Goal: Information Seeking & Learning: Learn about a topic

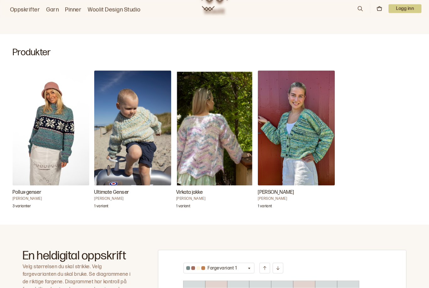
scroll to position [138, 0]
click at [214, 163] on img "Virkata jakke" at bounding box center [214, 127] width 77 height 115
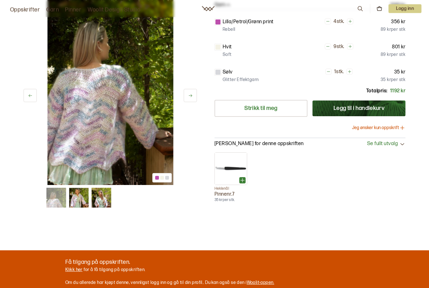
scroll to position [123, 0]
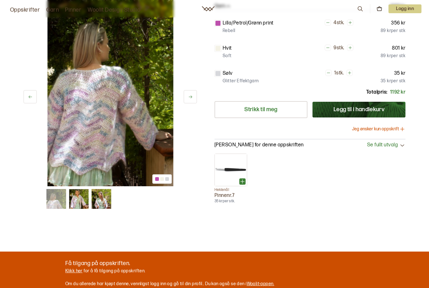
click at [79, 204] on img at bounding box center [79, 199] width 20 height 20
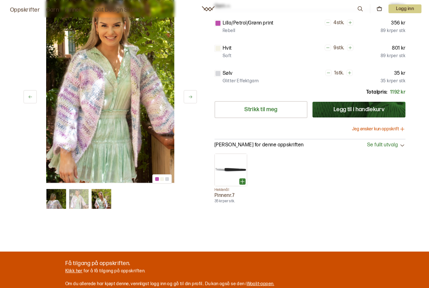
click at [104, 200] on img at bounding box center [101, 199] width 20 height 20
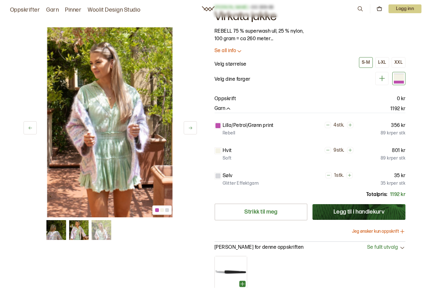
scroll to position [0, 0]
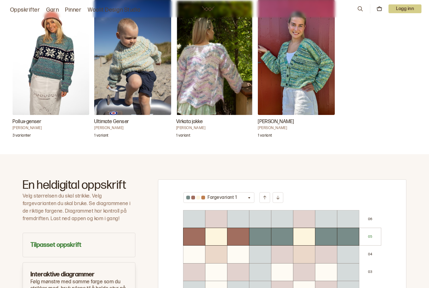
scroll to position [208, 0]
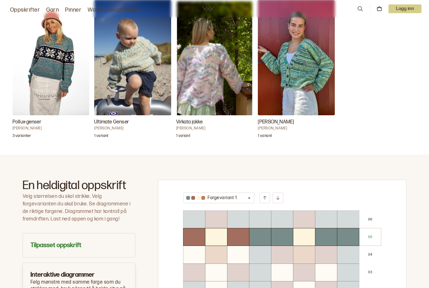
click at [247, 200] on icon "button" at bounding box center [249, 198] width 5 height 5
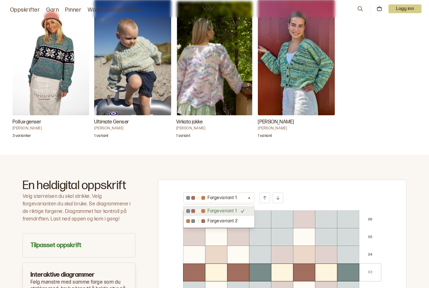
click at [222, 221] on p "Fargevariant 2" at bounding box center [223, 221] width 30 height 6
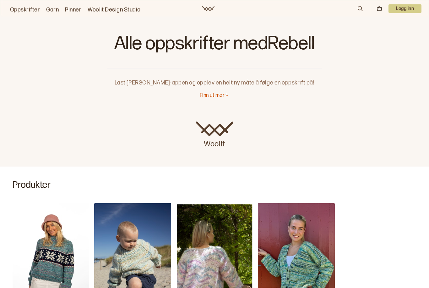
scroll to position [0, 0]
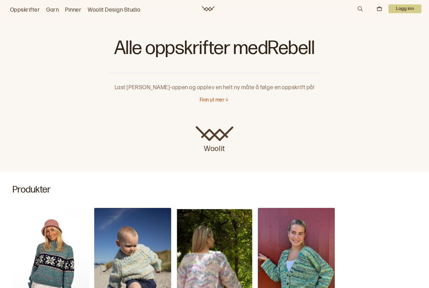
click at [220, 103] on p "Finn ut mer" at bounding box center [212, 100] width 25 height 7
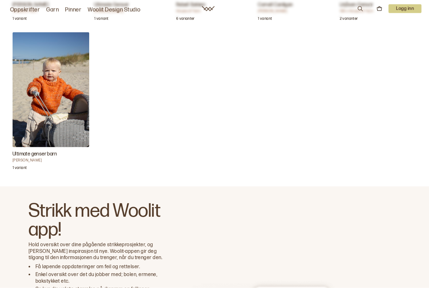
scroll to position [1076, 0]
